Goal: Task Accomplishment & Management: Manage account settings

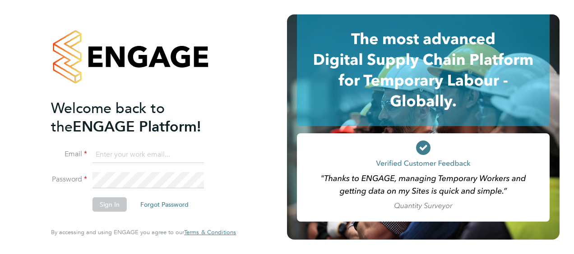
type input "[EMAIL_ADDRESS][DOMAIN_NAME]"
click at [111, 204] on button "Sign In" at bounding box center [109, 204] width 34 height 14
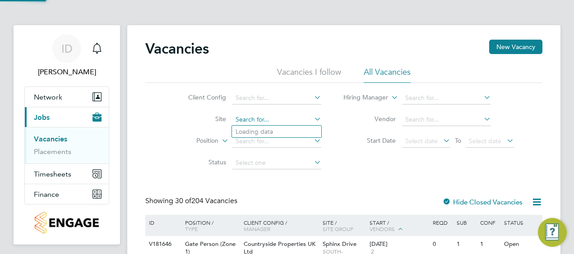
click at [308, 114] on input at bounding box center [276, 120] width 89 height 13
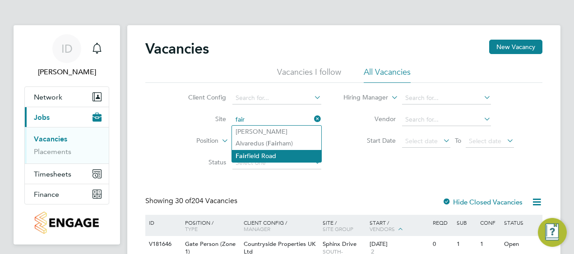
click at [273, 155] on li "Fair field Road" at bounding box center [276, 156] width 89 height 12
type input "Fairfield Road"
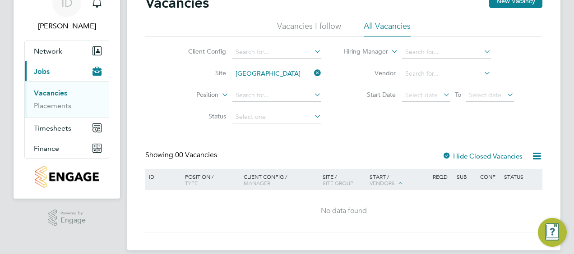
scroll to position [56, 0]
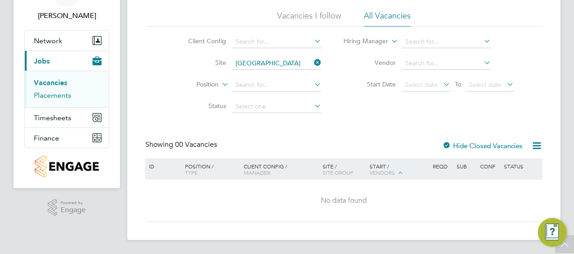
click at [53, 92] on link "Placements" at bounding box center [52, 95] width 37 height 9
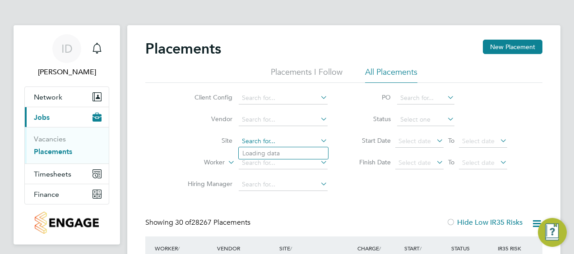
click at [245, 136] on input at bounding box center [283, 141] width 89 height 13
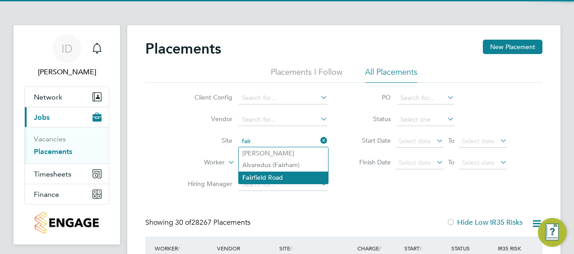
click at [264, 176] on li "[GEOGRAPHIC_DATA]" at bounding box center [283, 178] width 89 height 12
type input "[GEOGRAPHIC_DATA]"
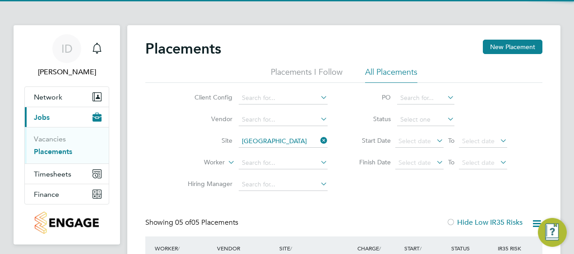
drag, startPoint x: 340, startPoint y: 187, endPoint x: 344, endPoint y: 184, distance: 5.5
click at [341, 187] on div "Client Config Vendor Site Fairfield Road Worker Hiring Manager PO Status Start …" at bounding box center [343, 139] width 397 height 113
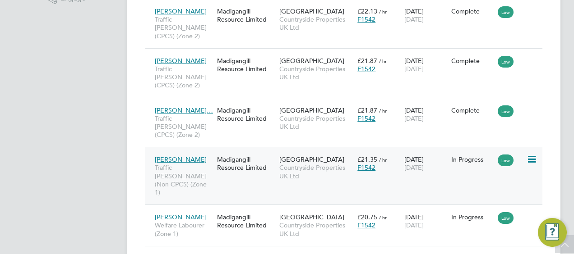
click at [532, 154] on icon at bounding box center [530, 159] width 9 height 11
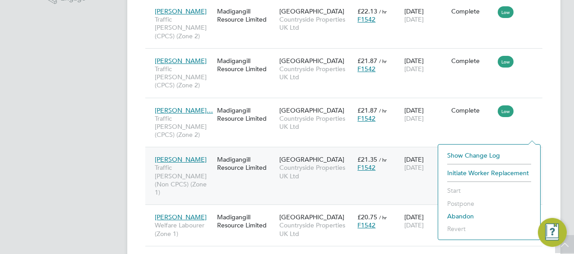
click at [307, 164] on span "Countryside Properties UK Ltd" at bounding box center [315, 172] width 73 height 16
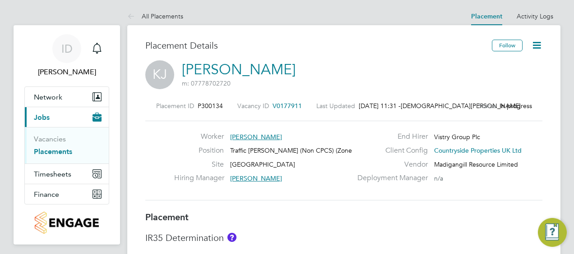
click at [540, 48] on icon at bounding box center [536, 45] width 11 height 11
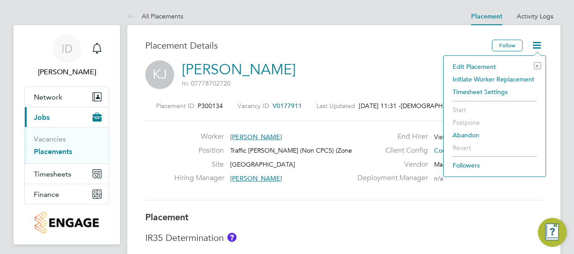
click at [475, 64] on li "Edit Placement e" at bounding box center [494, 66] width 93 height 13
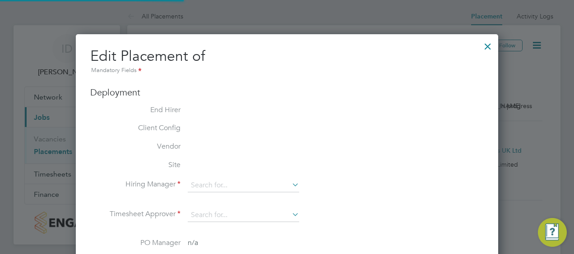
type input "[PERSON_NAME]"
type input "[DATE]"
type input "07:30"
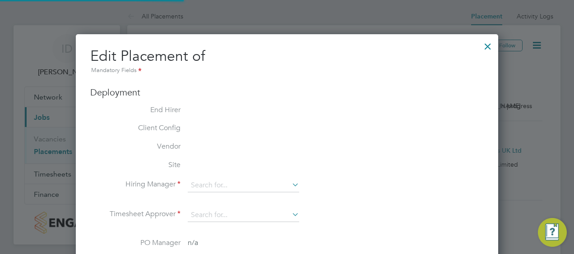
type input "16:30"
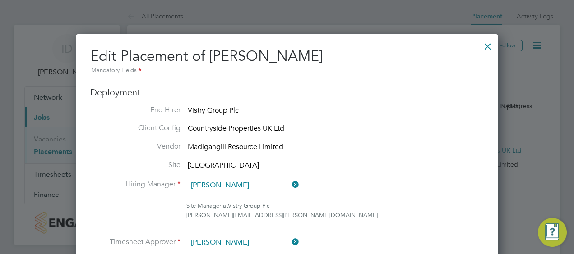
click at [488, 45] on div at bounding box center [487, 44] width 16 height 16
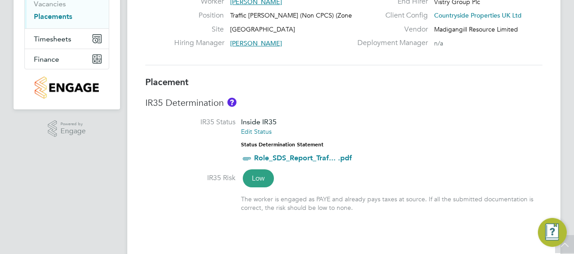
click at [40, 16] on link "Placements" at bounding box center [53, 16] width 38 height 9
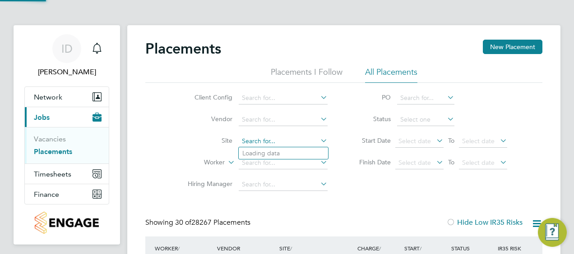
drag, startPoint x: 266, startPoint y: 142, endPoint x: 262, endPoint y: 140, distance: 4.9
click at [265, 141] on input at bounding box center [283, 141] width 89 height 13
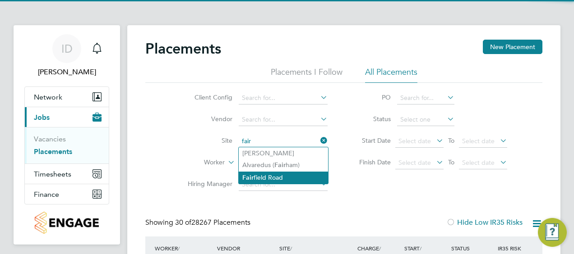
drag, startPoint x: 266, startPoint y: 178, endPoint x: 273, endPoint y: 175, distance: 7.6
click at [272, 176] on li "Fair field Road" at bounding box center [283, 178] width 89 height 12
type input "[GEOGRAPHIC_DATA]"
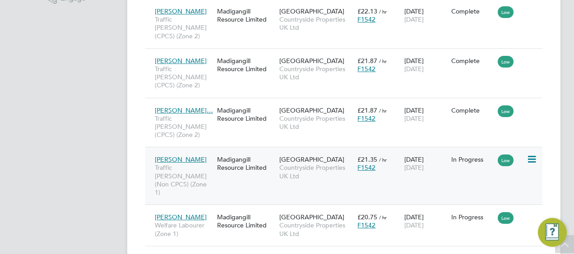
click at [442, 151] on div "22 Jul 2025 30 Jun 2026" at bounding box center [425, 163] width 47 height 25
click at [535, 154] on icon at bounding box center [530, 159] width 9 height 11
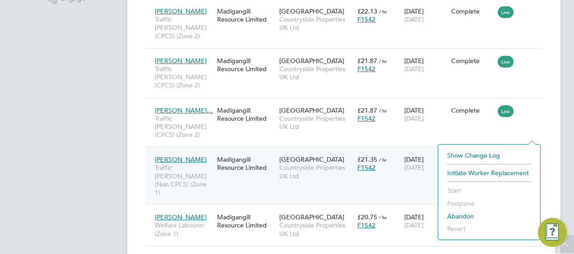
click at [469, 155] on li "Show change log" at bounding box center [488, 155] width 93 height 13
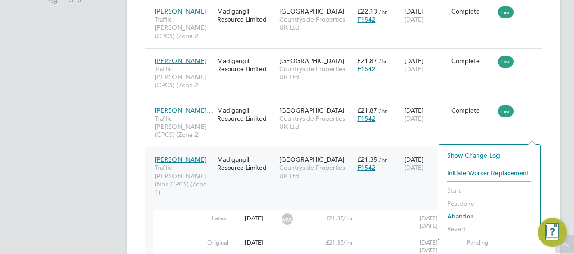
click at [98, 149] on app-navbar "ID Iana Dobac Notifications Applications: Network Team Members Sites Workers Cu…" at bounding box center [67, 53] width 106 height 593
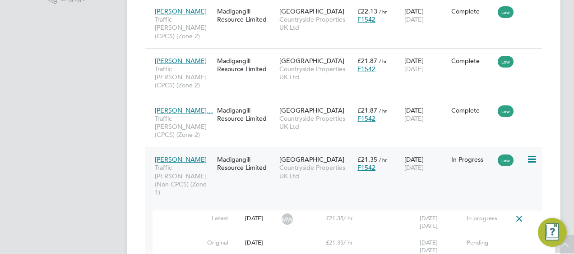
click at [533, 154] on icon at bounding box center [530, 159] width 9 height 11
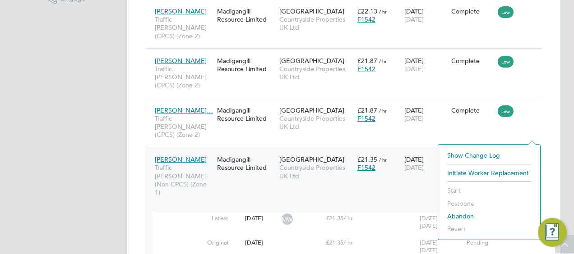
click at [464, 216] on li "Abandon" at bounding box center [488, 216] width 93 height 13
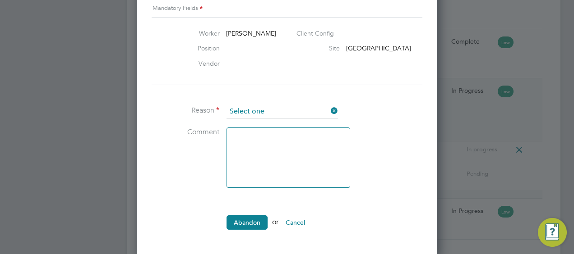
click at [317, 113] on input at bounding box center [281, 112] width 111 height 14
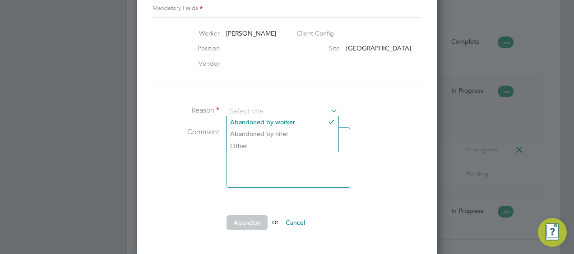
click at [296, 218] on button "Cancel" at bounding box center [295, 223] width 34 height 14
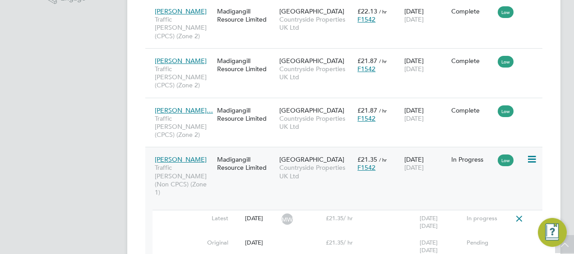
click at [521, 216] on icon at bounding box center [518, 219] width 11 height 7
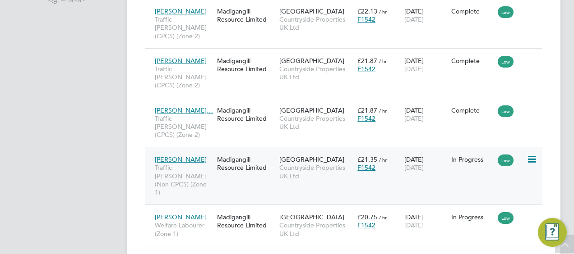
click at [560, 144] on div "ID Iana Dobac Notifications Applications: Network Team Members Sites Workers Cu…" at bounding box center [287, 10] width 574 height 556
click at [206, 151] on div "Kehinde Joseph Traffic Marshall (Non CPCS) (Zone 1)" at bounding box center [183, 176] width 62 height 50
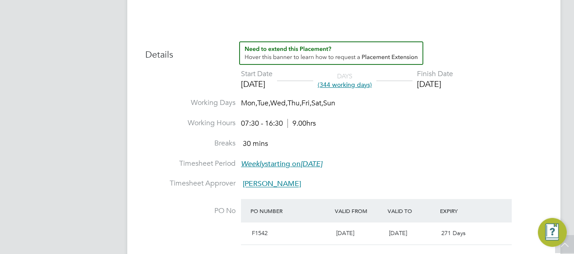
scroll to position [406, 0]
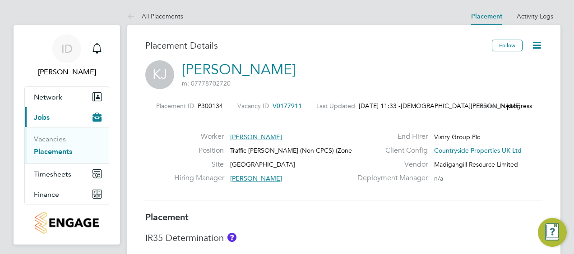
click at [540, 46] on icon at bounding box center [536, 45] width 11 height 11
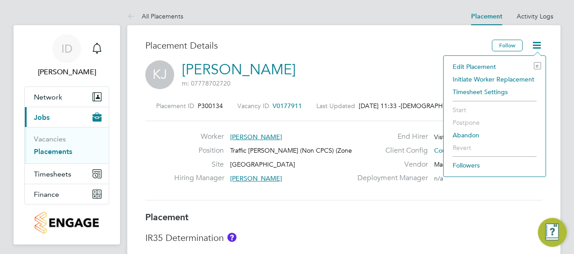
click at [491, 79] on li "Initiate Worker Replacement" at bounding box center [494, 79] width 93 height 13
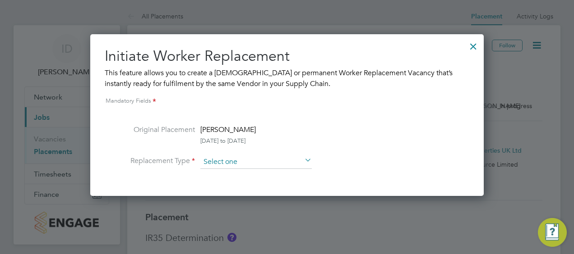
click at [265, 159] on input at bounding box center [255, 163] width 111 height 14
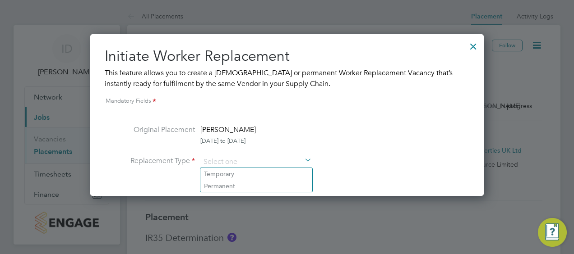
click at [467, 49] on div at bounding box center [473, 44] width 16 height 16
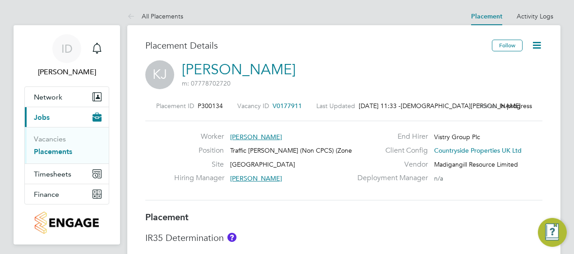
click at [537, 44] on icon at bounding box center [536, 45] width 11 height 11
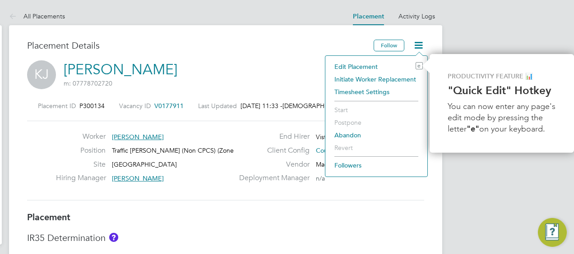
click at [367, 64] on li "Edit Placement e" at bounding box center [376, 66] width 93 height 13
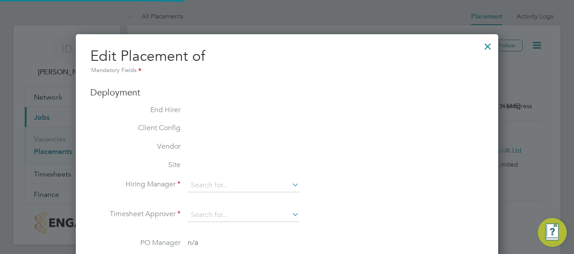
type input "[PERSON_NAME]"
type input "22 Jul 2025"
type input "[DATE]"
type input "07:30"
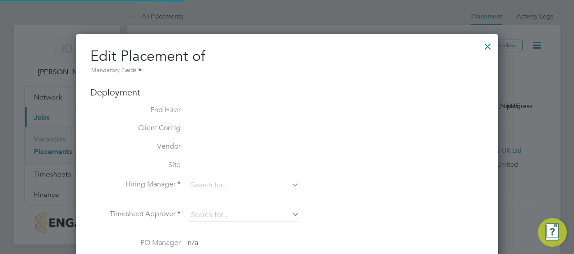
type input "16:30"
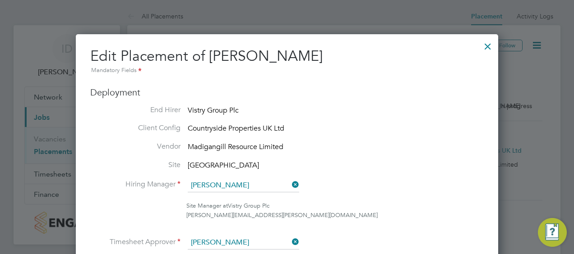
click at [489, 43] on div at bounding box center [487, 44] width 16 height 16
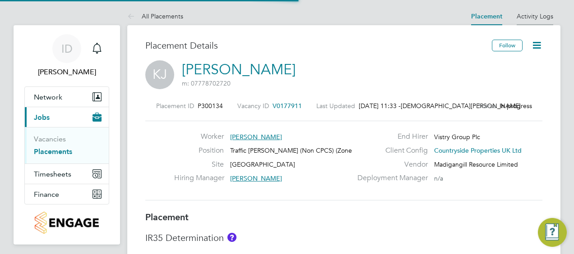
click at [543, 18] on link "Activity Logs" at bounding box center [534, 16] width 37 height 8
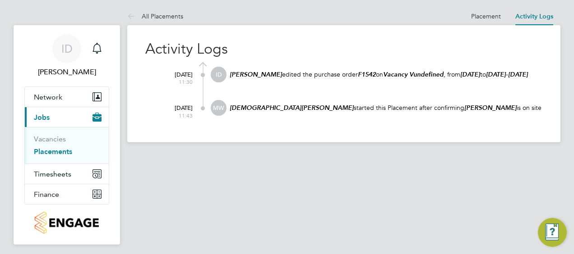
click at [61, 149] on link "Placements" at bounding box center [53, 151] width 38 height 9
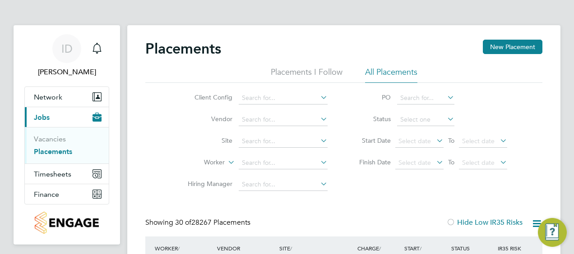
click at [312, 129] on li "Vendor" at bounding box center [254, 120] width 170 height 22
click at [311, 133] on li "Site" at bounding box center [254, 142] width 170 height 22
click at [312, 141] on input at bounding box center [283, 141] width 89 height 13
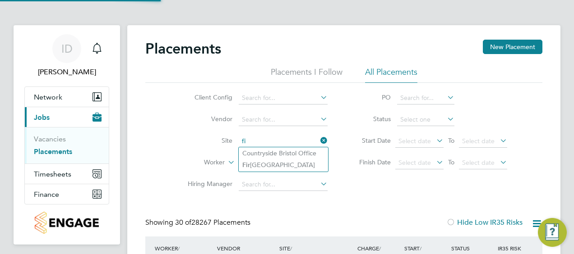
type input "f"
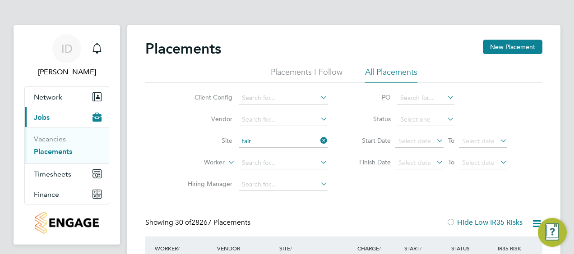
drag, startPoint x: 285, startPoint y: 178, endPoint x: 303, endPoint y: 175, distance: 18.6
click at [286, 178] on li "Fair field Road" at bounding box center [283, 178] width 89 height 12
type input "[GEOGRAPHIC_DATA]"
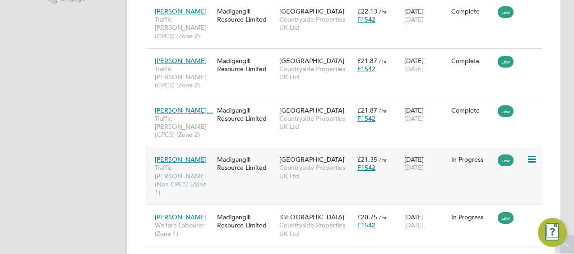
drag, startPoint x: 529, startPoint y: 130, endPoint x: 449, endPoint y: 142, distance: 81.6
click at [449, 151] on div "In Progress" at bounding box center [472, 159] width 47 height 17
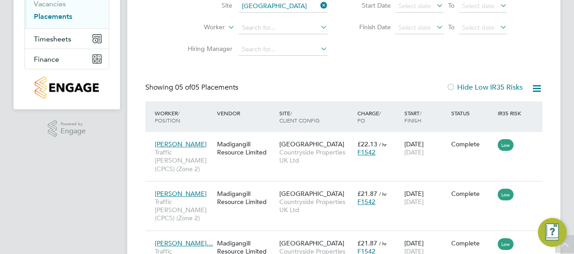
click at [535, 87] on icon at bounding box center [536, 88] width 11 height 11
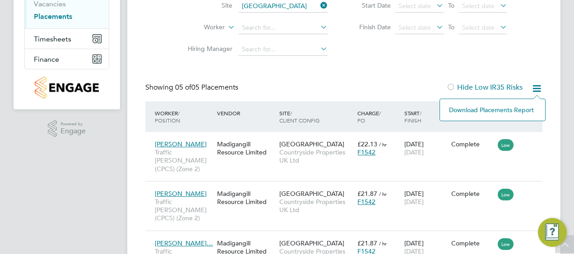
click at [554, 49] on div "Placements New Placement Placements I Follow All Placements Client Config Vendo…" at bounding box center [343, 148] width 433 height 517
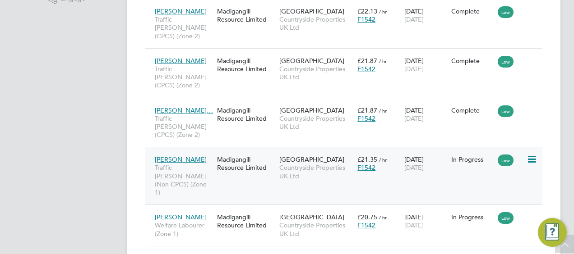
drag, startPoint x: 478, startPoint y: 134, endPoint x: 190, endPoint y: 133, distance: 288.1
click at [190, 156] on span "[PERSON_NAME]" at bounding box center [181, 160] width 52 height 8
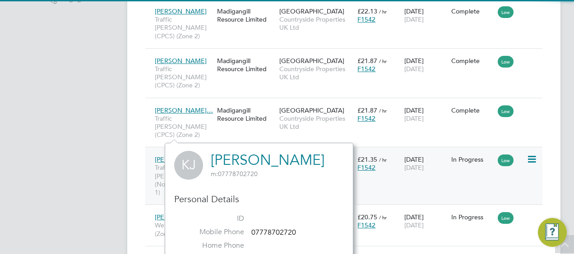
click at [202, 151] on div "Kehinde Joseph Traffic Marshall (Non CPCS) (Zone 1)" at bounding box center [183, 176] width 62 height 50
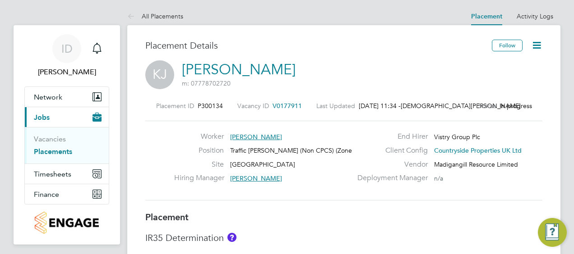
click at [52, 151] on link "Placements" at bounding box center [53, 151] width 38 height 9
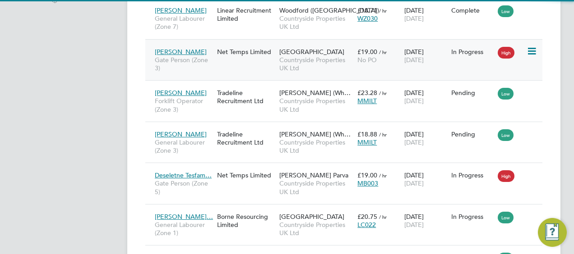
scroll to position [5, 5]
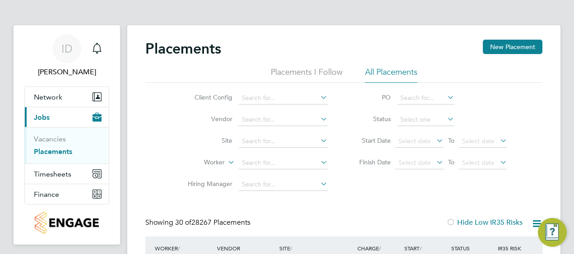
click at [406, 64] on div "Placements New Placement" at bounding box center [343, 53] width 397 height 27
click at [396, 74] on li "All Placements" at bounding box center [391, 75] width 52 height 16
click at [252, 136] on input at bounding box center [283, 141] width 89 height 13
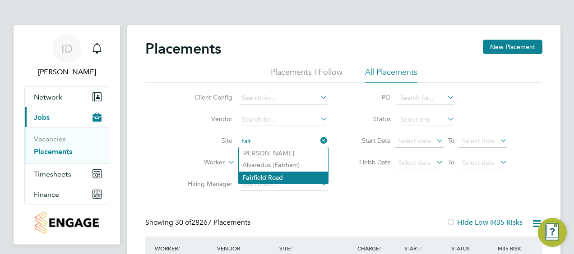
click at [263, 179] on li "[GEOGRAPHIC_DATA]" at bounding box center [283, 178] width 89 height 12
type input "[GEOGRAPHIC_DATA]"
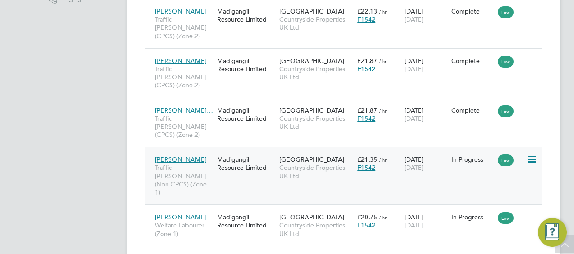
click at [530, 154] on icon at bounding box center [530, 159] width 9 height 11
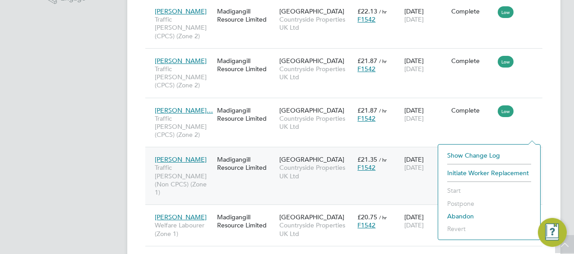
click at [506, 170] on li "Initiate Worker Replacement" at bounding box center [488, 173] width 93 height 13
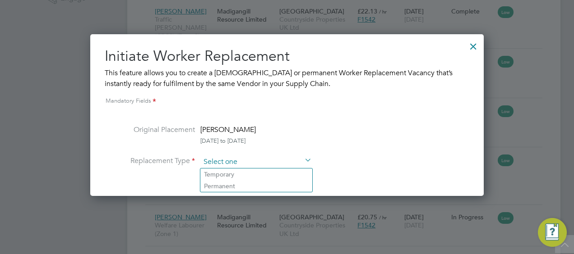
click at [285, 163] on input at bounding box center [255, 163] width 111 height 14
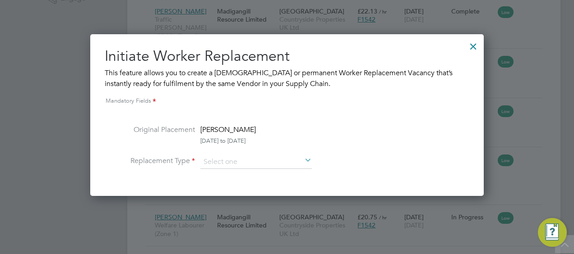
drag, startPoint x: 472, startPoint y: 43, endPoint x: 468, endPoint y: 54, distance: 11.4
click at [476, 41] on div at bounding box center [473, 44] width 16 height 16
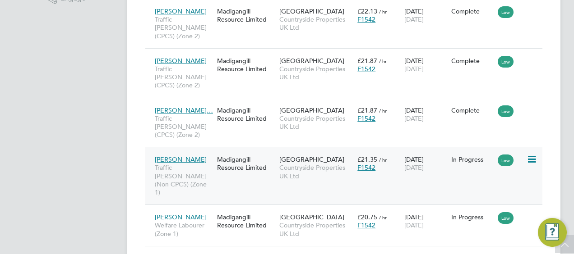
click at [535, 154] on icon at bounding box center [530, 159] width 9 height 11
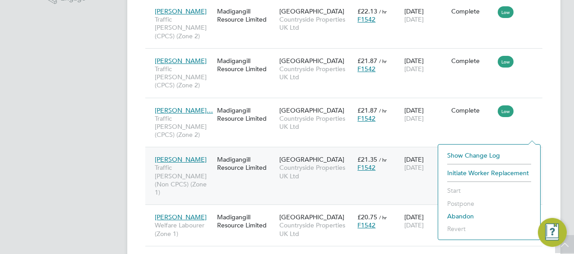
click at [482, 171] on li "Initiate Worker Replacement" at bounding box center [488, 173] width 93 height 13
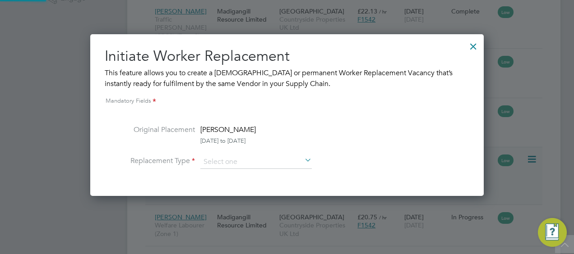
scroll to position [161, 393]
click at [278, 162] on input at bounding box center [255, 163] width 111 height 14
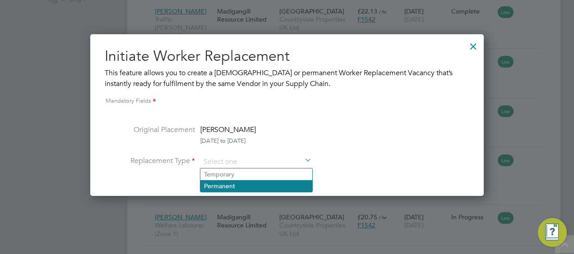
click at [266, 180] on li "Permanent" at bounding box center [256, 186] width 112 height 12
type input "Permanent"
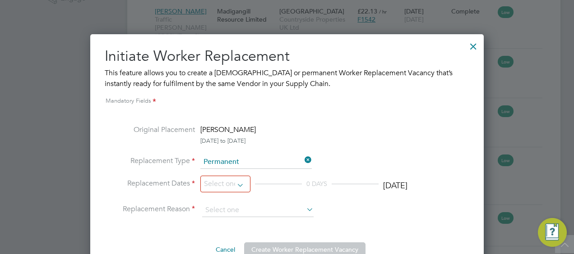
scroll to position [239, 393]
click at [238, 182] on input at bounding box center [225, 184] width 50 height 17
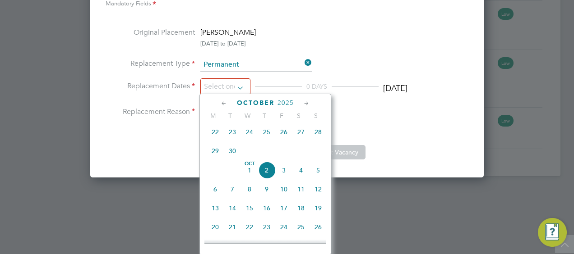
scroll to position [366, 0]
click at [269, 170] on span "2" at bounding box center [266, 169] width 17 height 17
type input "[DATE]"
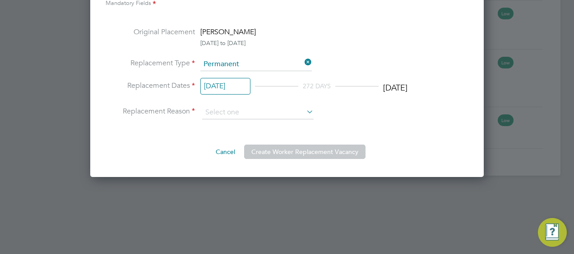
scroll to position [287, 0]
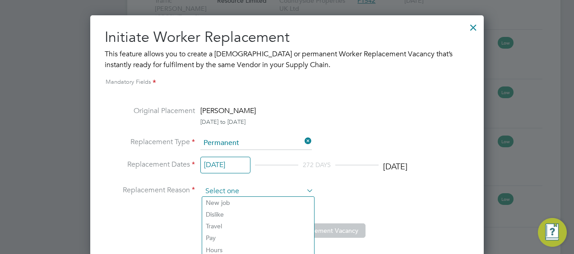
click at [243, 190] on input at bounding box center [257, 192] width 111 height 14
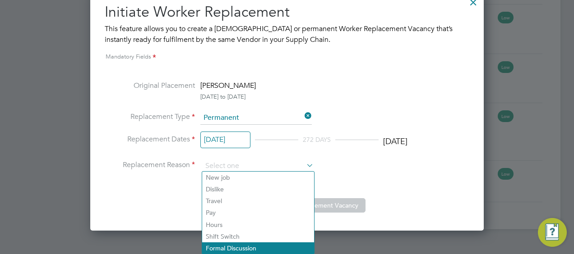
drag, startPoint x: 258, startPoint y: 247, endPoint x: 271, endPoint y: 247, distance: 13.1
click at [262, 248] on li "Formal Discussion" at bounding box center [258, 249] width 112 height 12
type input "Formal Discussion"
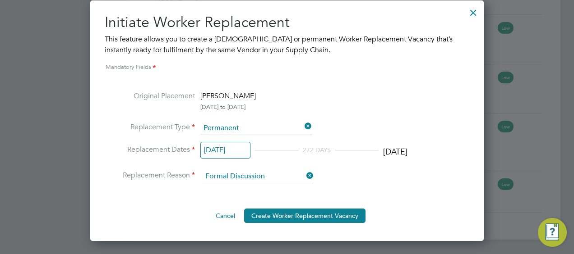
scroll to position [287, 0]
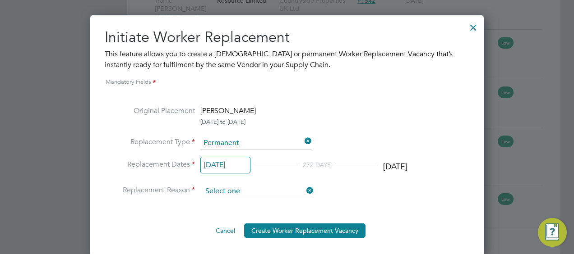
click at [268, 193] on input at bounding box center [257, 192] width 111 height 14
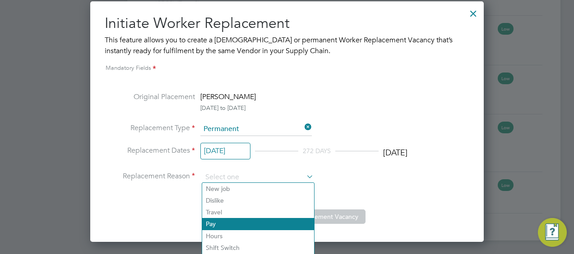
scroll to position [312, 0]
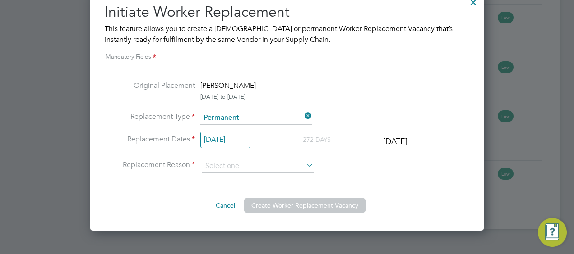
click at [246, 249] on li "Formal Discussion" at bounding box center [258, 249] width 112 height 12
type input "Formal Discussion"
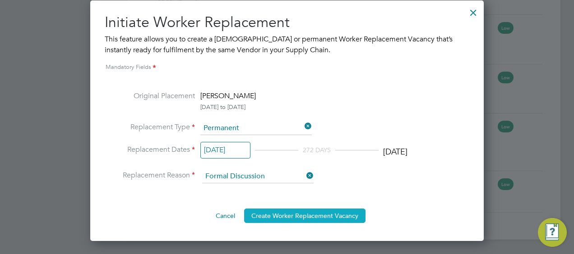
scroll to position [287, 0]
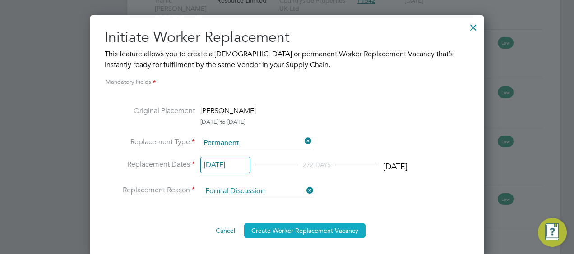
click at [322, 230] on button "Create Worker Replacement Vacancy" at bounding box center [304, 231] width 121 height 14
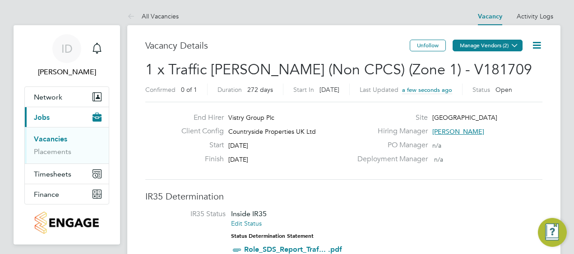
click at [517, 47] on icon at bounding box center [514, 45] width 7 height 7
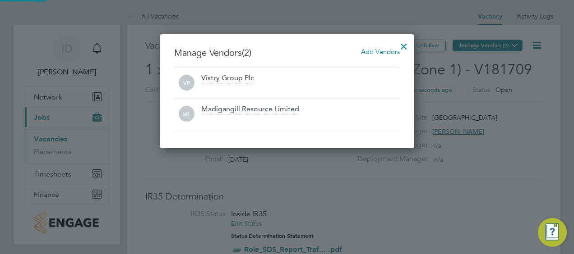
scroll to position [114, 254]
drag, startPoint x: 544, startPoint y: 92, endPoint x: 381, endPoint y: 149, distance: 172.6
click at [541, 94] on div at bounding box center [287, 127] width 574 height 254
drag, startPoint x: 208, startPoint y: 184, endPoint x: 114, endPoint y: 146, distance: 101.6
click at [204, 179] on div at bounding box center [287, 127] width 574 height 254
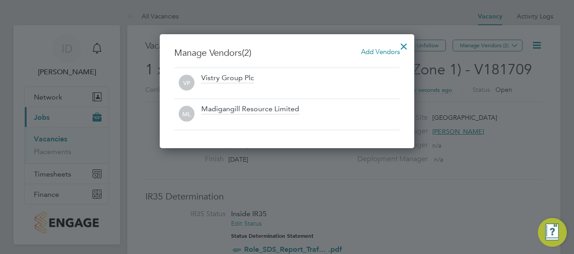
drag, startPoint x: 50, startPoint y: 153, endPoint x: 242, endPoint y: 101, distance: 199.0
click at [54, 152] on div at bounding box center [287, 127] width 574 height 254
click at [404, 48] on div at bounding box center [403, 44] width 16 height 16
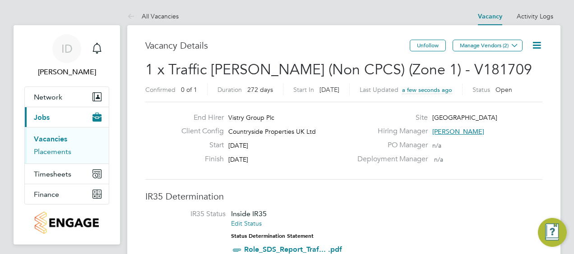
click at [64, 152] on link "Placements" at bounding box center [52, 151] width 37 height 9
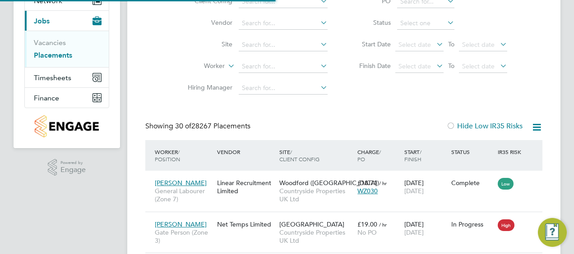
scroll to position [34, 63]
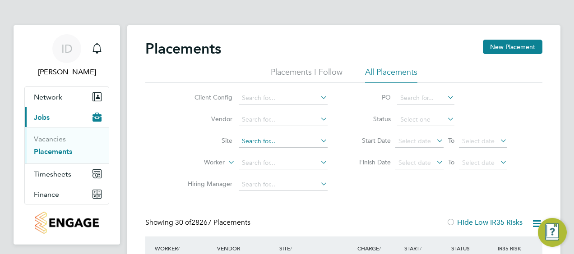
click at [301, 139] on input at bounding box center [283, 141] width 89 height 13
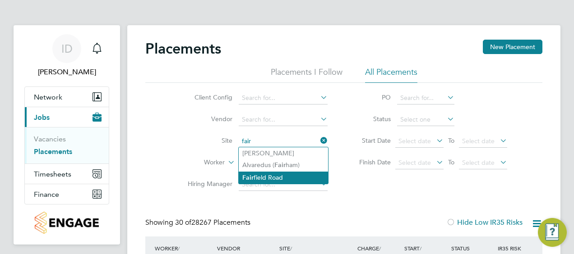
click at [266, 177] on li "[GEOGRAPHIC_DATA]" at bounding box center [283, 178] width 89 height 12
type input "[GEOGRAPHIC_DATA]"
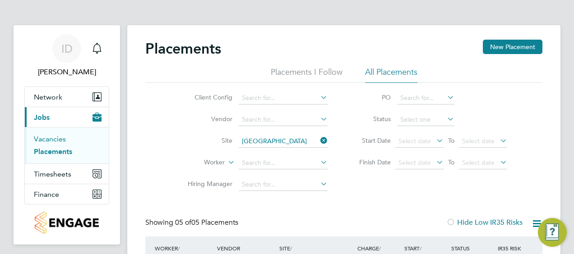
click at [56, 138] on link "Vacancies" at bounding box center [50, 139] width 32 height 9
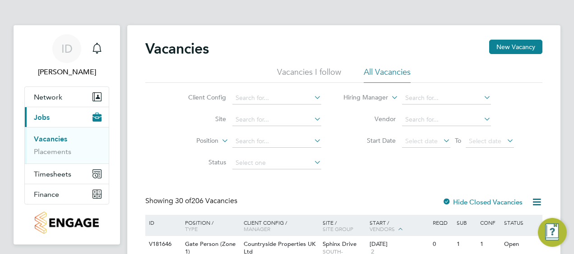
click at [386, 74] on li "All Vacancies" at bounding box center [386, 75] width 47 height 16
click at [281, 120] on input at bounding box center [276, 120] width 89 height 13
click at [254, 158] on li "[GEOGRAPHIC_DATA]" at bounding box center [276, 156] width 89 height 12
type input "[GEOGRAPHIC_DATA]"
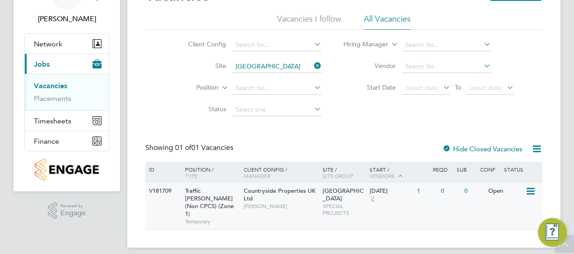
click at [389, 202] on div "02 Oct 2025 2" at bounding box center [390, 195] width 47 height 24
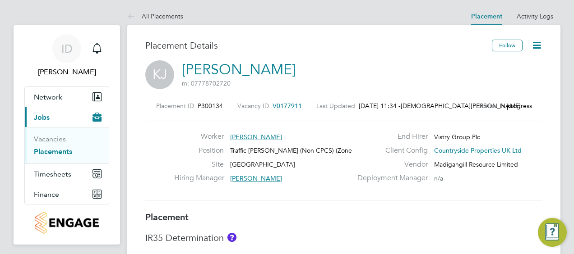
click at [540, 49] on icon at bounding box center [536, 45] width 11 height 11
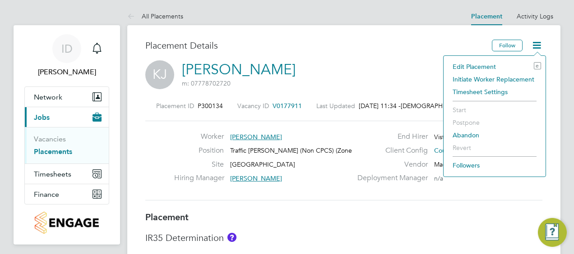
click at [480, 61] on li "Edit Placement e" at bounding box center [494, 66] width 93 height 13
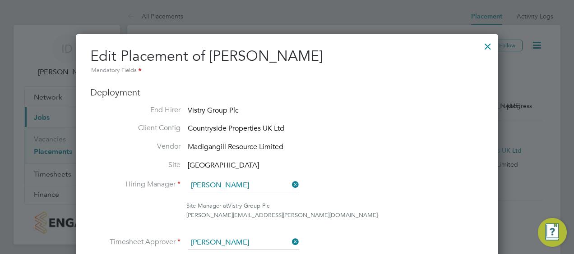
click at [483, 45] on div at bounding box center [487, 44] width 16 height 16
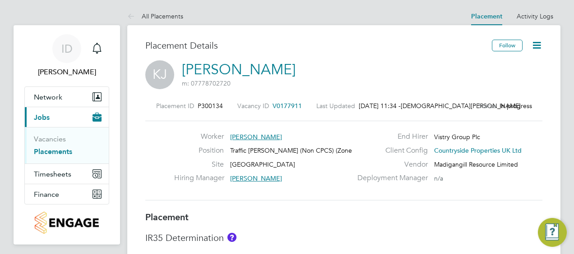
click at [533, 47] on icon at bounding box center [536, 45] width 11 height 11
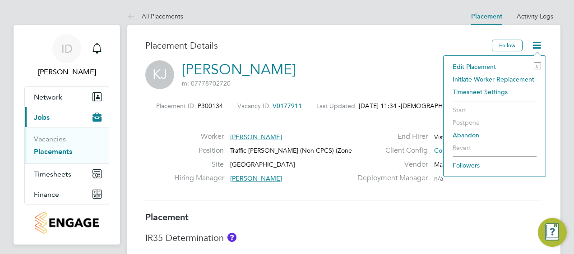
click at [471, 165] on li "Followers" at bounding box center [494, 165] width 93 height 13
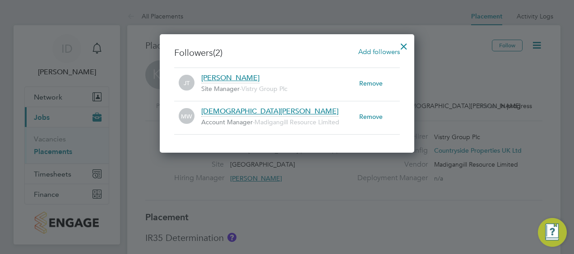
click at [405, 49] on div at bounding box center [403, 44] width 16 height 16
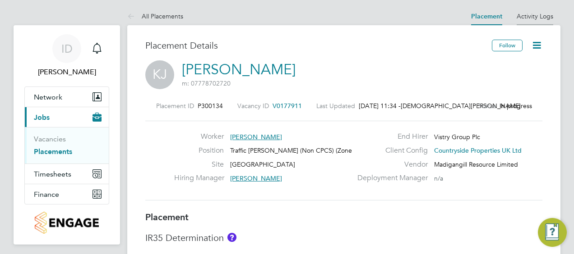
click at [534, 15] on link "Activity Logs" at bounding box center [534, 16] width 37 height 8
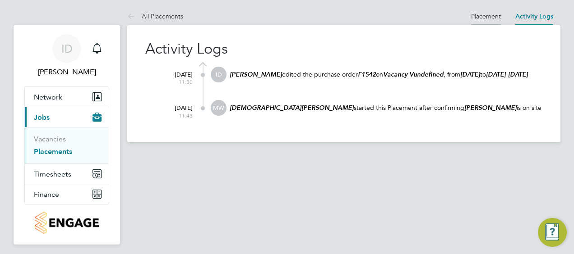
click at [487, 21] on li "Placement" at bounding box center [486, 16] width 30 height 18
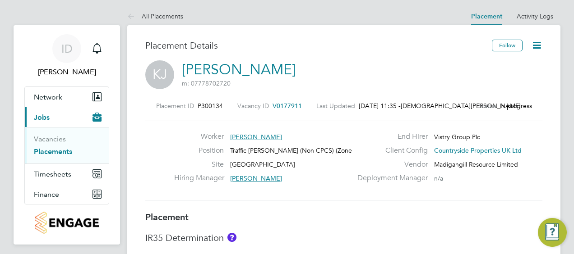
click at [529, 106] on div "Placement ID P300134 Vacancy ID V0177911 Last Updated 02 Oct 2025, 11:35 - Matt…" at bounding box center [343, 106] width 397 height 8
click at [67, 153] on link "Placements" at bounding box center [53, 151] width 38 height 9
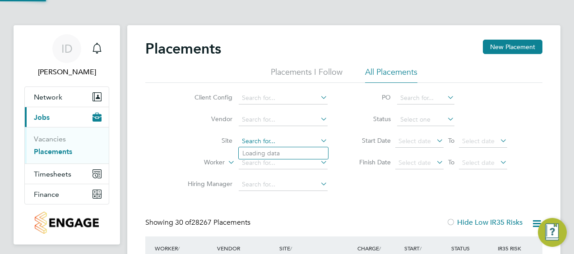
click at [275, 142] on input at bounding box center [283, 141] width 89 height 13
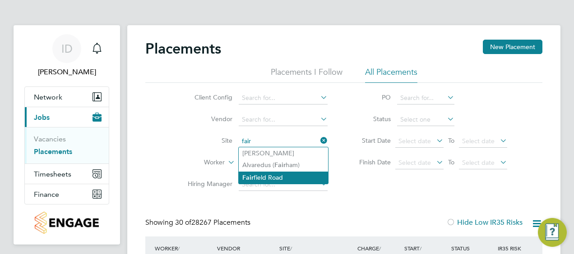
click at [285, 180] on li "Fair field Road" at bounding box center [283, 178] width 89 height 12
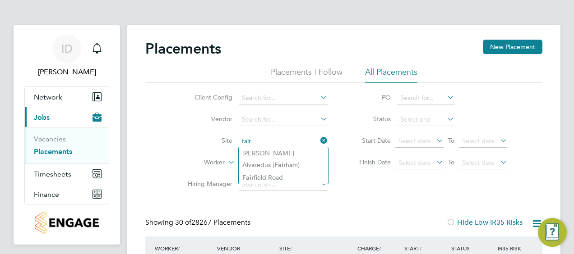
type input "[GEOGRAPHIC_DATA]"
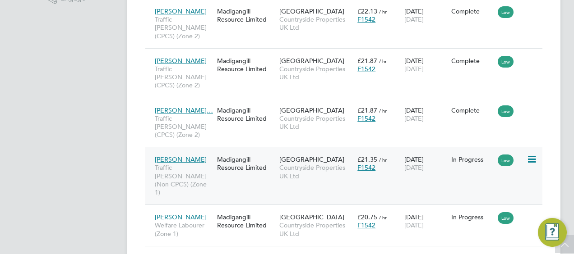
click at [484, 156] on div "In Progress" at bounding box center [472, 160] width 42 height 8
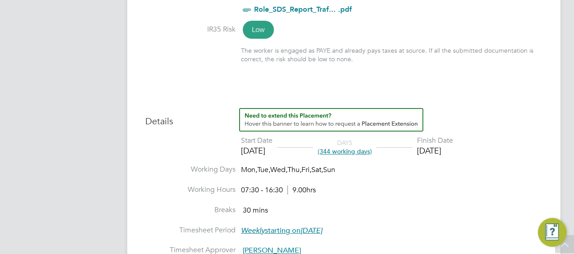
scroll to position [406, 0]
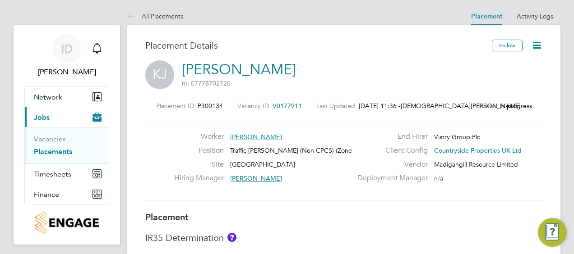
click at [537, 51] on icon at bounding box center [536, 45] width 11 height 11
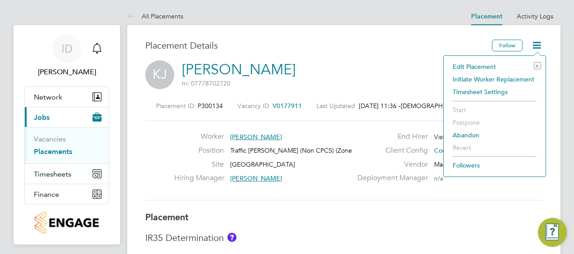
click at [463, 132] on li "Abandon" at bounding box center [494, 135] width 93 height 13
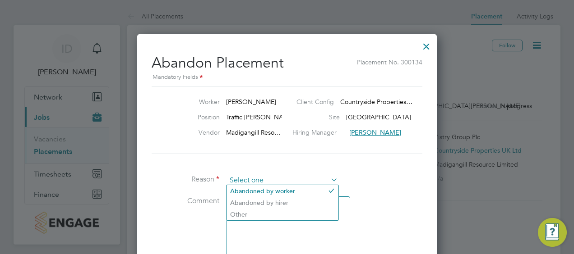
click at [302, 177] on input at bounding box center [281, 181] width 111 height 14
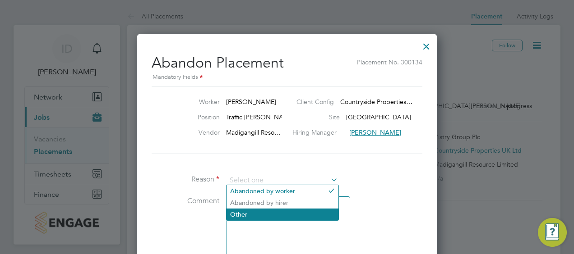
click at [262, 211] on li "Other" at bounding box center [282, 215] width 112 height 12
type input "Other"
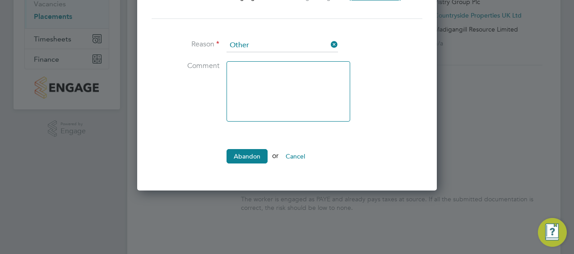
click at [301, 154] on button "Cancel" at bounding box center [295, 156] width 34 height 14
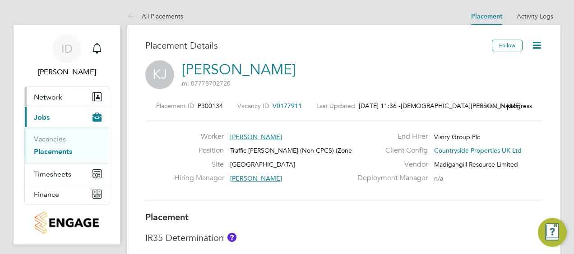
click at [66, 97] on button "Network" at bounding box center [67, 97] width 84 height 20
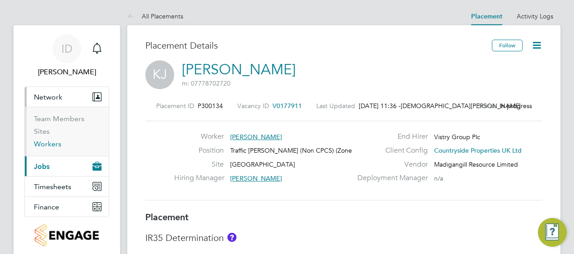
click at [49, 141] on link "Workers" at bounding box center [48, 144] width 28 height 9
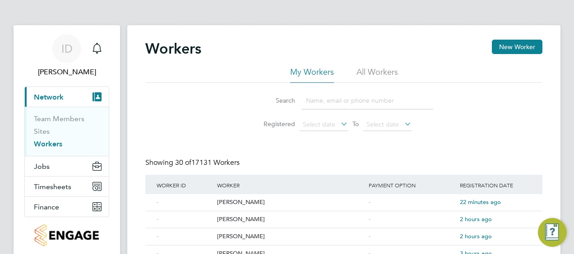
click at [334, 93] on input at bounding box center [367, 101] width 132 height 18
paste input "[PERSON_NAME]"
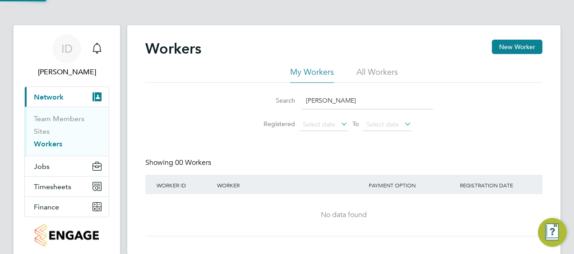
type input "[PERSON_NAME]"
click at [308, 121] on span "Select date" at bounding box center [319, 124] width 32 height 8
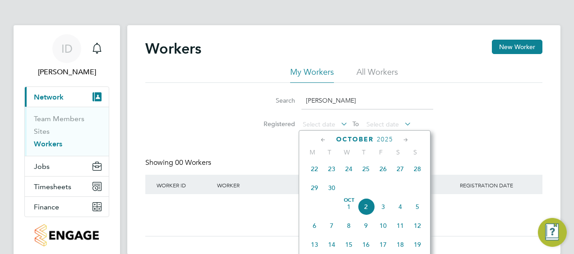
click at [350, 101] on input "[PERSON_NAME]" at bounding box center [367, 101] width 132 height 18
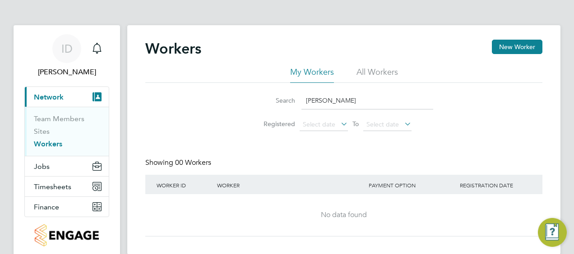
click at [350, 101] on input "[PERSON_NAME]" at bounding box center [367, 101] width 132 height 18
click at [375, 69] on li "All Workers" at bounding box center [376, 75] width 41 height 16
click at [175, 47] on h2 "Workers" at bounding box center [173, 49] width 56 height 18
click at [66, 115] on link "Team Members" at bounding box center [59, 119] width 51 height 9
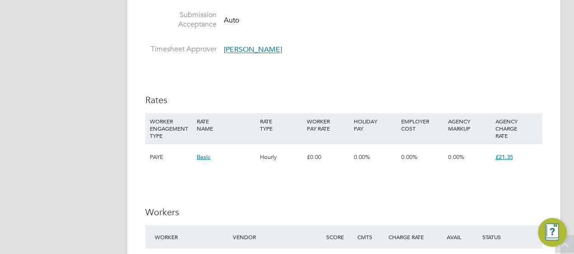
scroll to position [676, 0]
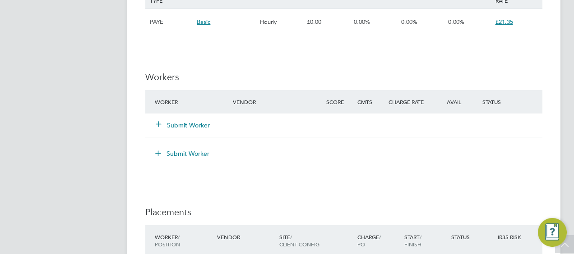
click at [159, 125] on icon at bounding box center [158, 123] width 7 height 7
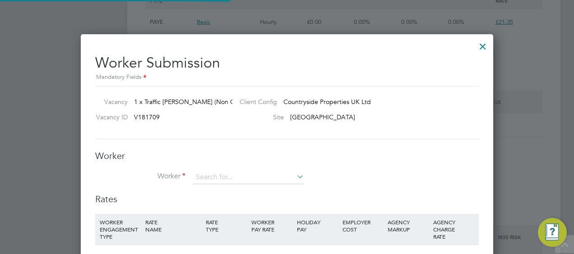
scroll to position [568, 412]
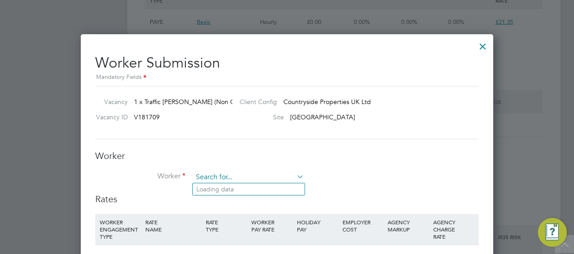
click at [263, 175] on input at bounding box center [248, 178] width 111 height 14
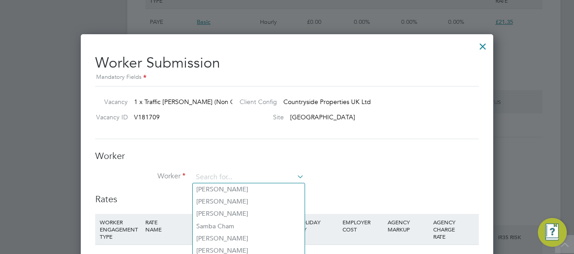
paste input "Idowu joseph."
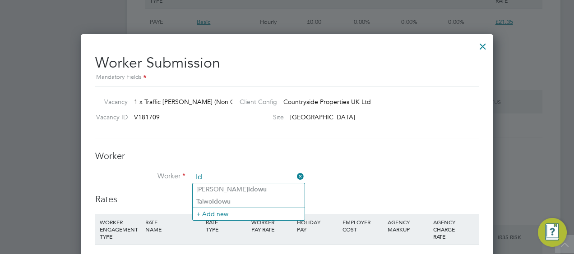
type input "I"
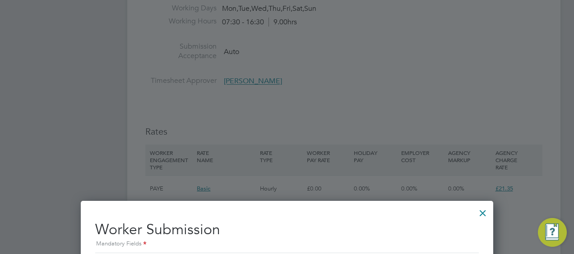
scroll to position [618, 0]
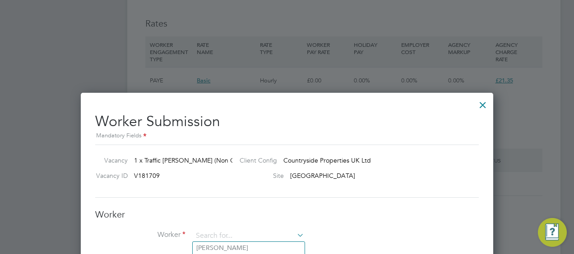
click at [480, 101] on div at bounding box center [482, 103] width 16 height 16
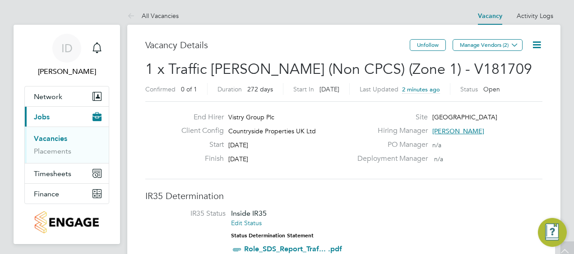
scroll to position [0, 0]
drag, startPoint x: 56, startPoint y: 150, endPoint x: 86, endPoint y: 154, distance: 30.0
click at [56, 150] on link "Placements" at bounding box center [52, 151] width 37 height 9
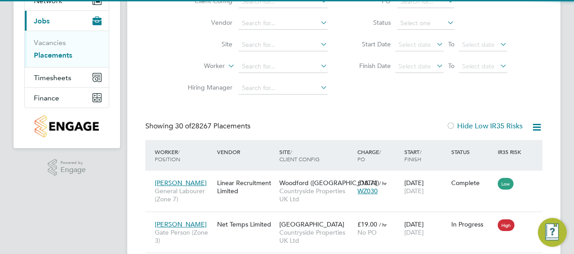
scroll to position [34, 63]
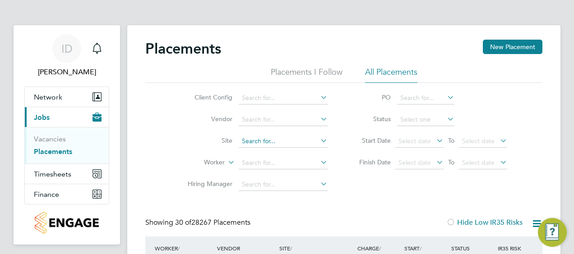
click at [300, 139] on input at bounding box center [283, 141] width 89 height 13
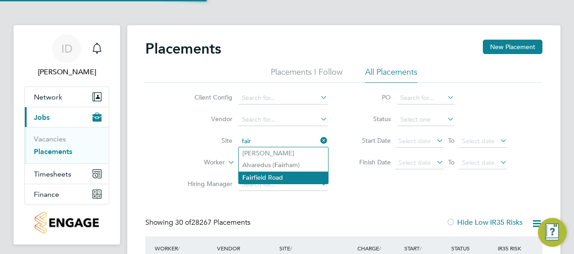
click at [291, 174] on li "Fair field Road" at bounding box center [283, 178] width 89 height 12
type input "[GEOGRAPHIC_DATA]"
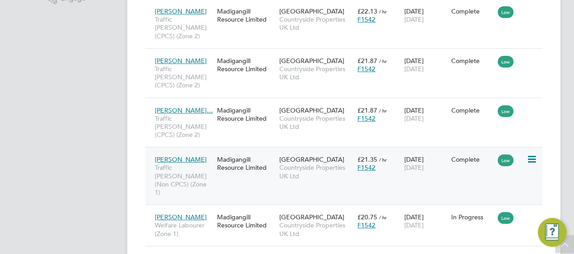
click at [202, 164] on span "Traffic Marshall (Non CPCS) (Zone 1)" at bounding box center [184, 180] width 58 height 33
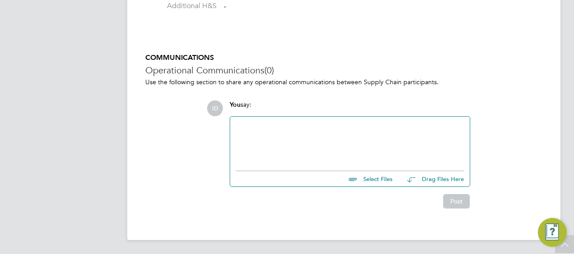
click at [307, 124] on div at bounding box center [349, 141] width 229 height 39
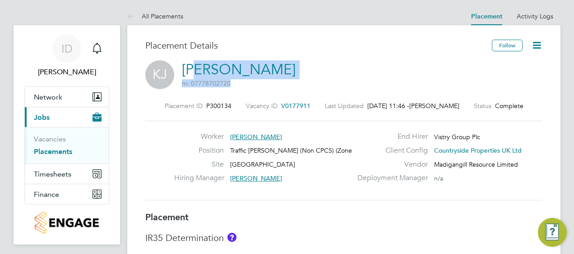
drag, startPoint x: 293, startPoint y: 66, endPoint x: 202, endPoint y: 67, distance: 90.2
click at [202, 68] on div "[PERSON_NAME] [PERSON_NAME] m: 07778702720" at bounding box center [343, 75] width 397 height 31
drag, startPoint x: 202, startPoint y: 67, endPoint x: 185, endPoint y: 65, distance: 17.7
click at [185, 65] on link "[PERSON_NAME]" at bounding box center [239, 70] width 114 height 18
click at [62, 147] on link "Placements" at bounding box center [53, 151] width 38 height 9
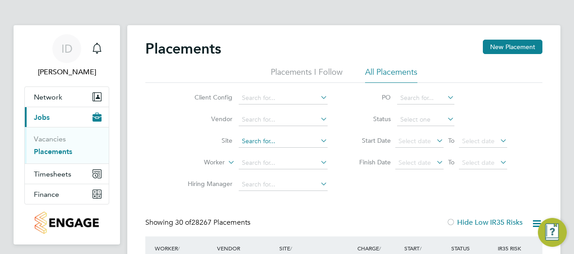
drag, startPoint x: 284, startPoint y: 144, endPoint x: 280, endPoint y: 140, distance: 5.4
click at [284, 143] on input at bounding box center [283, 141] width 89 height 13
click at [291, 177] on li "[GEOGRAPHIC_DATA]" at bounding box center [283, 178] width 89 height 12
type input "[GEOGRAPHIC_DATA]"
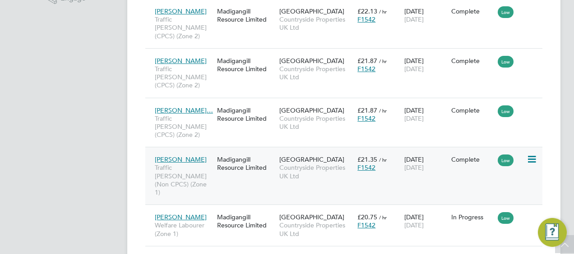
click at [473, 151] on div "Complete" at bounding box center [472, 159] width 47 height 17
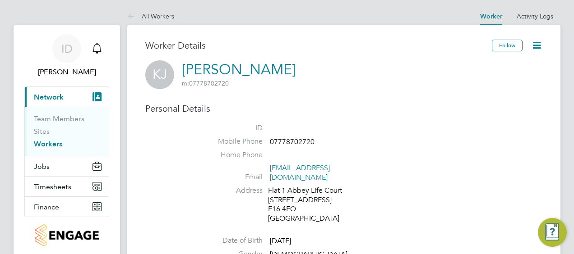
drag, startPoint x: 309, startPoint y: 72, endPoint x: 180, endPoint y: 69, distance: 129.5
click at [180, 69] on div "[PERSON_NAME] [PERSON_NAME] m: 07778702720" at bounding box center [343, 74] width 397 height 29
drag, startPoint x: 180, startPoint y: 69, endPoint x: 270, endPoint y: 85, distance: 91.7
click at [270, 85] on span "m: 07778702720" at bounding box center [239, 83] width 114 height 8
click at [287, 78] on div "[PERSON_NAME] [PERSON_NAME] m: 07778702720" at bounding box center [343, 74] width 397 height 29
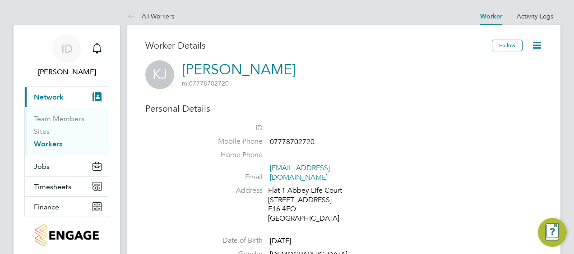
drag, startPoint x: 179, startPoint y: 69, endPoint x: 289, endPoint y: 65, distance: 110.5
click at [289, 65] on div "[PERSON_NAME] [PERSON_NAME] m: 07778702720" at bounding box center [343, 74] width 397 height 29
drag, startPoint x: 286, startPoint y: 71, endPoint x: 242, endPoint y: 70, distance: 43.7
click at [243, 70] on div "[PERSON_NAME] [PERSON_NAME] m: 07778702720" at bounding box center [343, 74] width 397 height 29
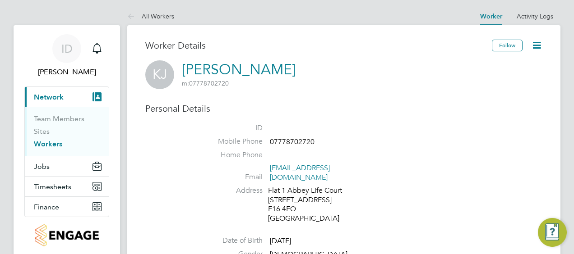
drag, startPoint x: 242, startPoint y: 70, endPoint x: 184, endPoint y: 70, distance: 58.2
click at [184, 70] on link "[PERSON_NAME]" at bounding box center [239, 70] width 114 height 18
drag, startPoint x: 323, startPoint y: 60, endPoint x: 314, endPoint y: 59, distance: 9.1
click at [323, 60] on div "Worker Details" at bounding box center [318, 50] width 346 height 21
drag, startPoint x: 295, startPoint y: 69, endPoint x: 173, endPoint y: 64, distance: 122.3
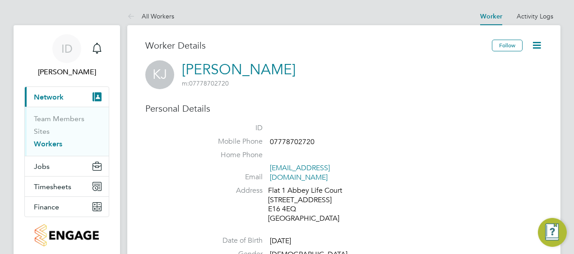
click at [173, 64] on div "[PERSON_NAME] [PERSON_NAME] m: 07778702720" at bounding box center [343, 74] width 397 height 29
copy div "[PERSON_NAME]: 07778702720"
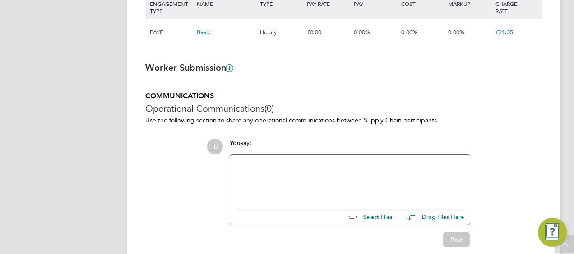
click at [336, 167] on div at bounding box center [349, 180] width 229 height 39
paste div
drag, startPoint x: 357, startPoint y: 176, endPoint x: 294, endPoint y: 180, distance: 63.3
click at [282, 173] on div "Kehinde Joseph m: 07778702720" at bounding box center [349, 173] width 229 height 8
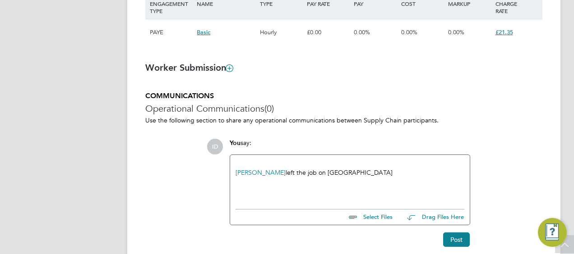
click at [394, 165] on div at bounding box center [349, 165] width 229 height 8
drag, startPoint x: 388, startPoint y: 164, endPoint x: 378, endPoint y: 170, distance: 11.1
click at [387, 164] on div at bounding box center [349, 165] width 229 height 8
click at [373, 174] on div "Kehinde Joseph left the job on Fairfield" at bounding box center [349, 173] width 229 height 8
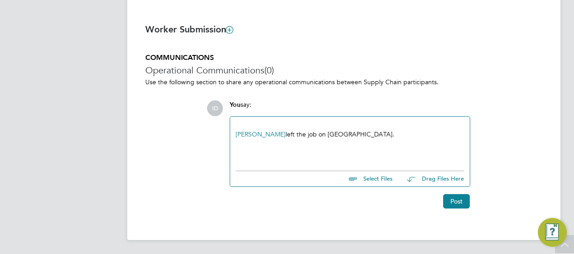
click at [280, 134] on link "[PERSON_NAME]" at bounding box center [260, 134] width 50 height 8
click at [461, 206] on button "Post" at bounding box center [456, 201] width 27 height 14
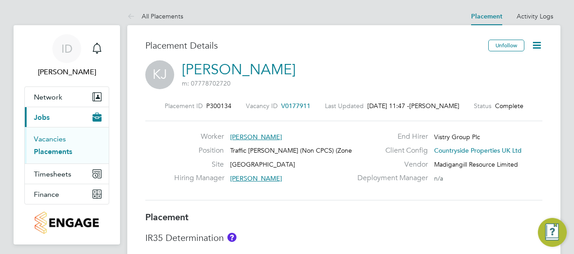
click at [51, 137] on link "Vacancies" at bounding box center [50, 139] width 32 height 9
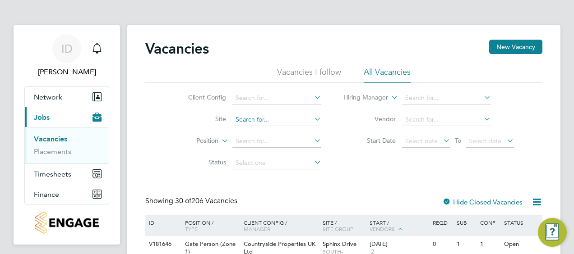
click at [274, 121] on input at bounding box center [276, 120] width 89 height 13
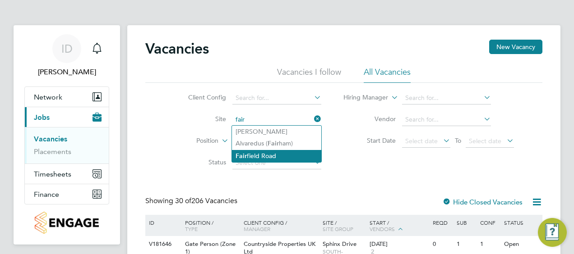
click at [273, 150] on li "Fair field Road" at bounding box center [276, 156] width 89 height 12
type input "[GEOGRAPHIC_DATA]"
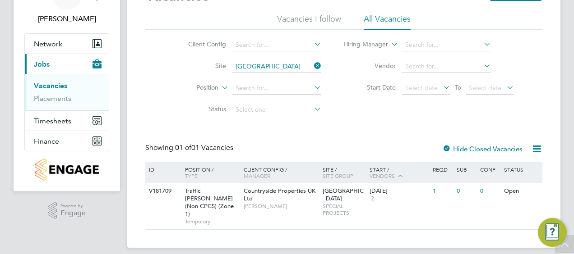
click at [312, 66] on icon at bounding box center [312, 66] width 0 height 13
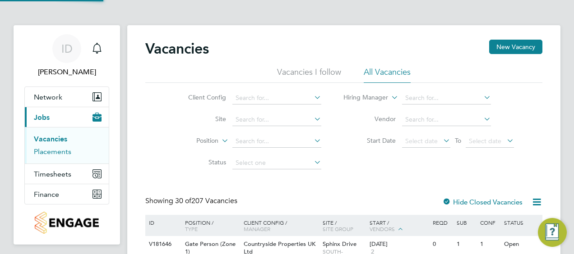
click at [51, 154] on link "Placements" at bounding box center [52, 151] width 37 height 9
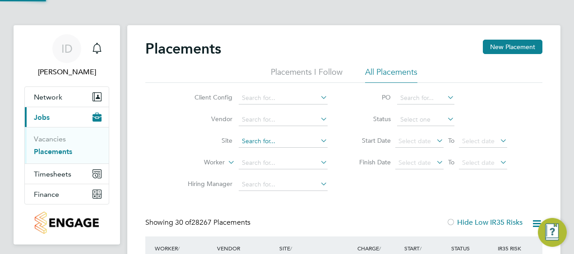
click at [258, 139] on input at bounding box center [283, 141] width 89 height 13
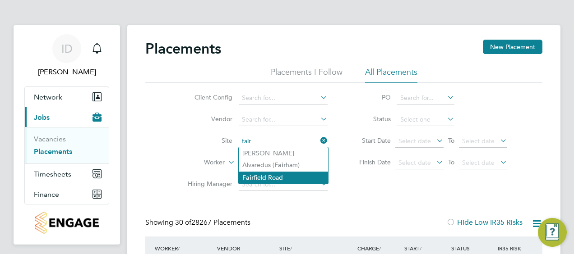
click at [265, 183] on li "Fair field Road" at bounding box center [283, 178] width 89 height 12
type input "[GEOGRAPHIC_DATA]"
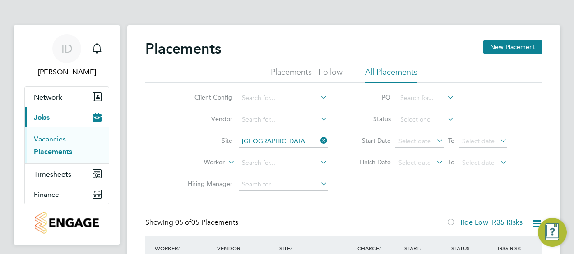
click at [46, 139] on link "Vacancies" at bounding box center [50, 139] width 32 height 9
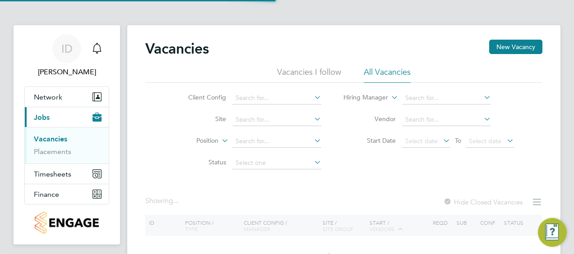
click at [280, 114] on li "Site" at bounding box center [248, 120] width 170 height 22
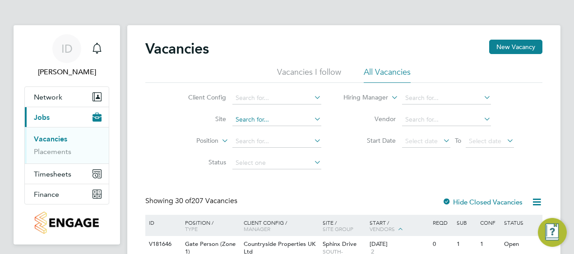
click at [276, 119] on input at bounding box center [276, 120] width 89 height 13
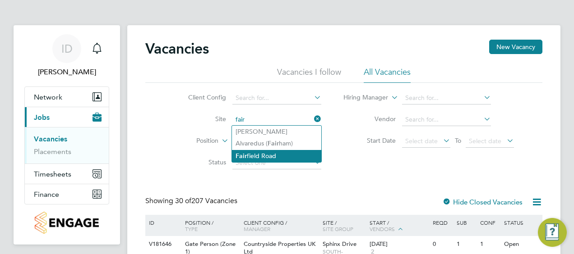
click at [284, 157] on li "Fair field Road" at bounding box center [276, 156] width 89 height 12
type input "[GEOGRAPHIC_DATA]"
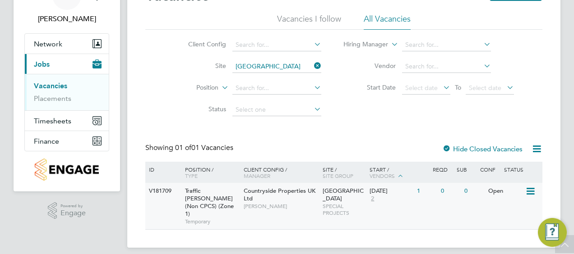
drag, startPoint x: 258, startPoint y: 199, endPoint x: 454, endPoint y: 196, distance: 195.3
click at [454, 196] on div "0" at bounding box center [449, 191] width 23 height 17
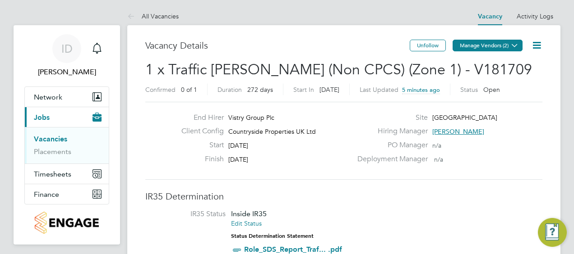
click at [511, 45] on icon at bounding box center [514, 45] width 7 height 7
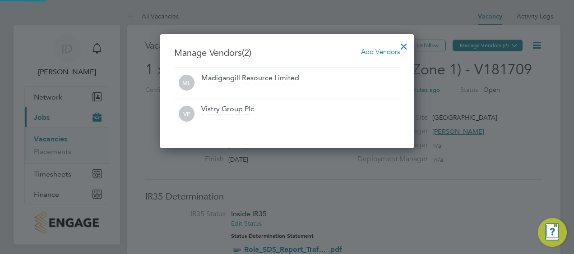
scroll to position [114, 254]
click at [529, 92] on div at bounding box center [287, 127] width 574 height 254
click at [403, 49] on div at bounding box center [403, 44] width 16 height 16
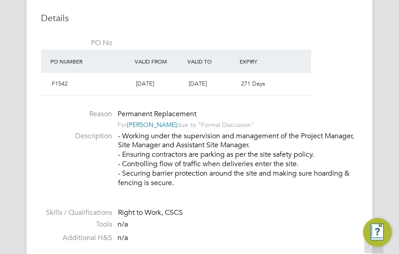
scroll to position [676, 0]
